Goal: Information Seeking & Learning: Learn about a topic

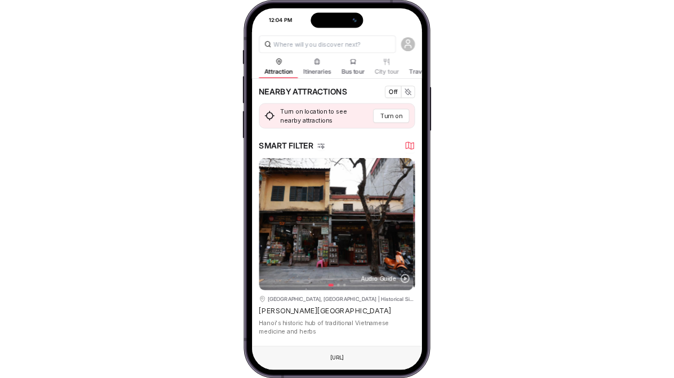
click at [327, 61] on icon at bounding box center [317, 61] width 28 height 7
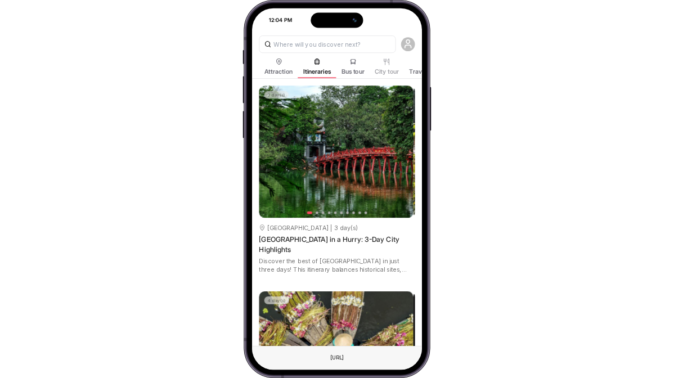
click at [364, 59] on icon at bounding box center [352, 61] width 23 height 7
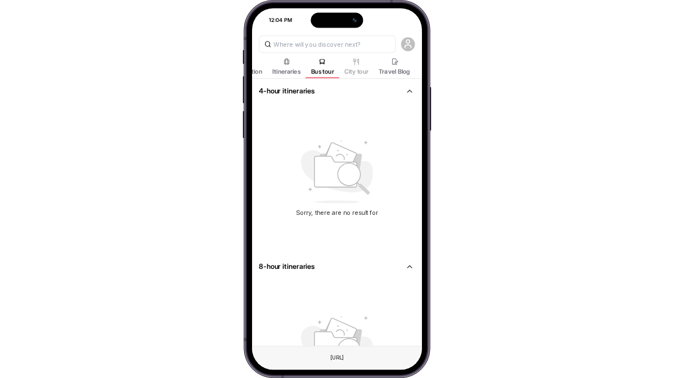
click at [278, 64] on div "Attraction Itineraries Bus tour City tour Travel Blog" at bounding box center [337, 68] width 170 height 22
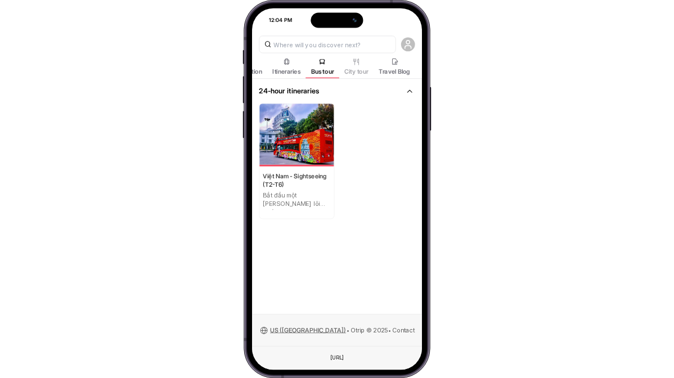
scroll to position [0, 49]
click at [394, 73] on span "Travel Blog" at bounding box center [394, 71] width 31 height 8
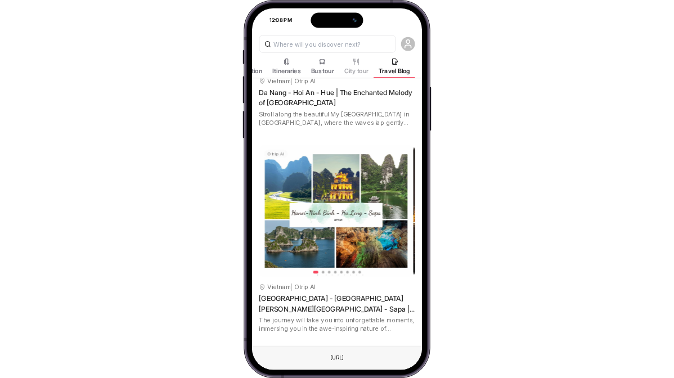
scroll to position [2450, 0]
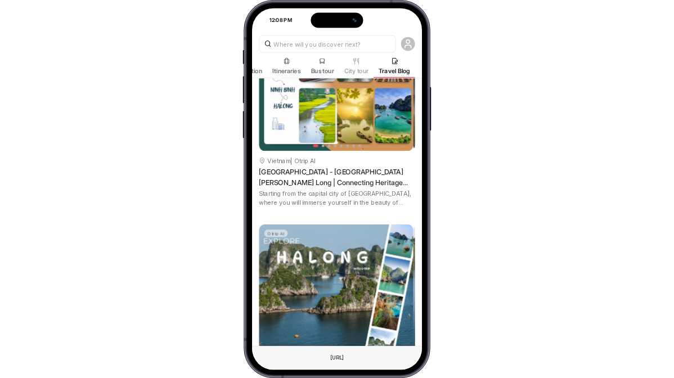
click at [359, 145] on button "8" at bounding box center [359, 146] width 3 height 3
